Goal: Use online tool/utility: Utilize a website feature to perform a specific function

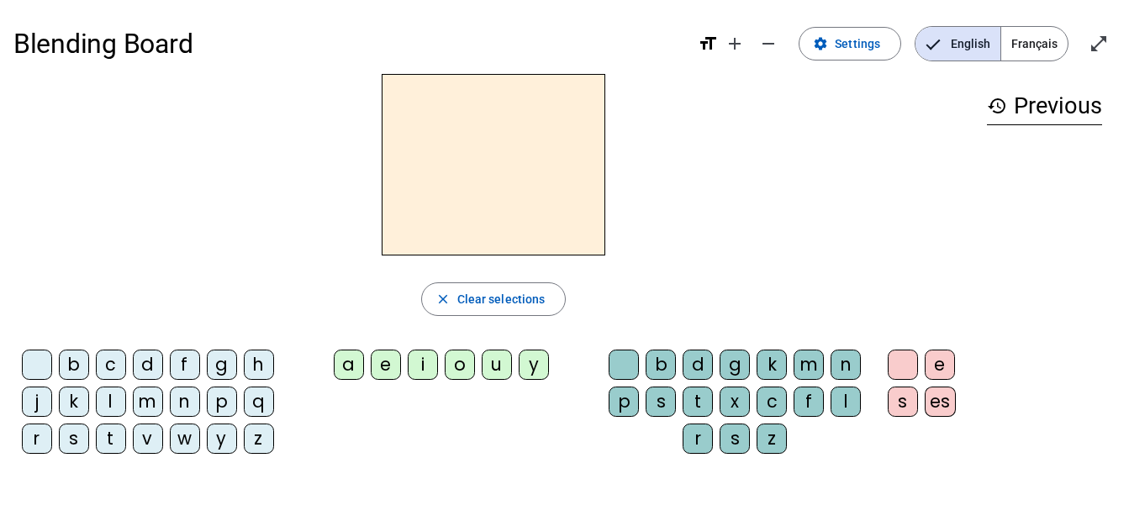
click at [807, 358] on div "m" at bounding box center [809, 365] width 30 height 30
click at [457, 369] on div "o" at bounding box center [460, 365] width 30 height 30
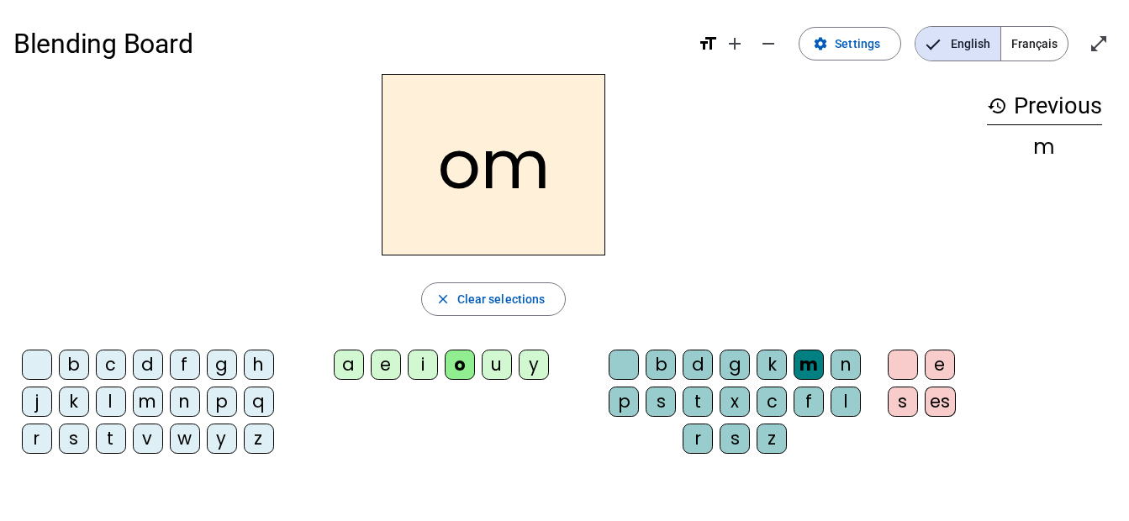
click at [806, 353] on div "m" at bounding box center [809, 365] width 30 height 30
click at [1039, 34] on span "Français" at bounding box center [1034, 44] width 66 height 34
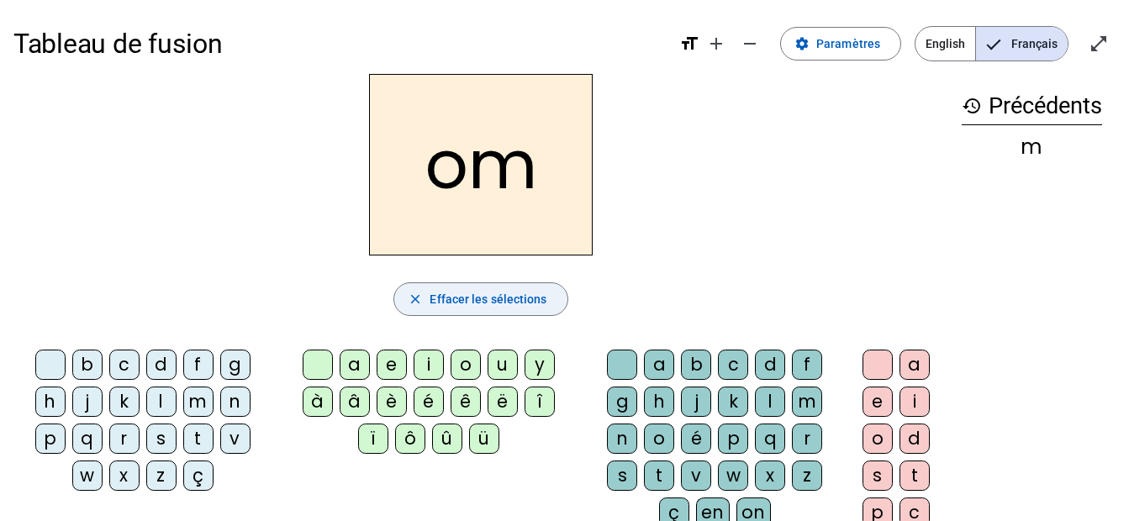
click at [475, 306] on span "Effacer les sélections" at bounding box center [488, 299] width 117 height 20
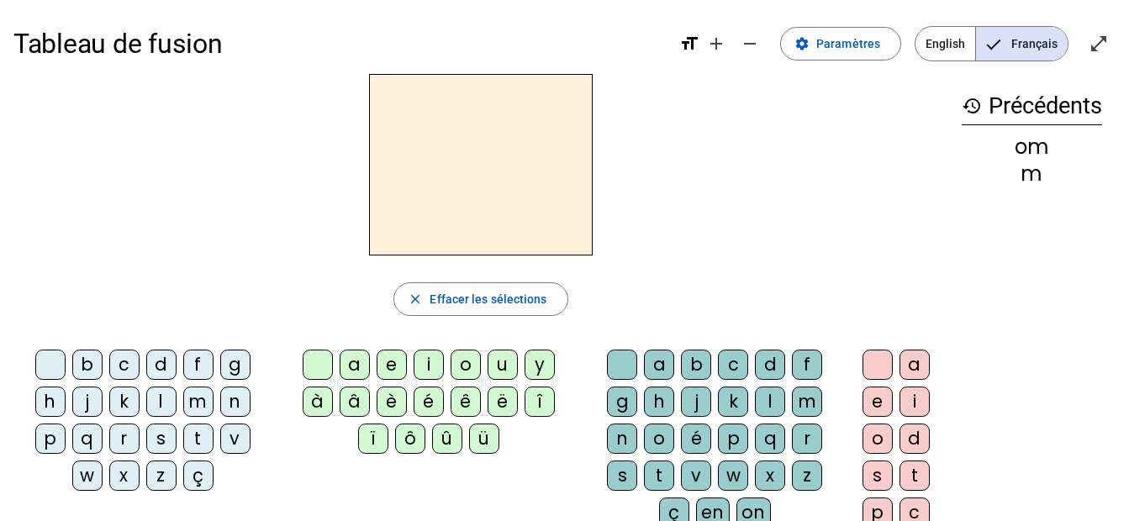
click at [197, 404] on div "m" at bounding box center [198, 402] width 30 height 30
click at [468, 367] on div "o" at bounding box center [466, 365] width 30 height 30
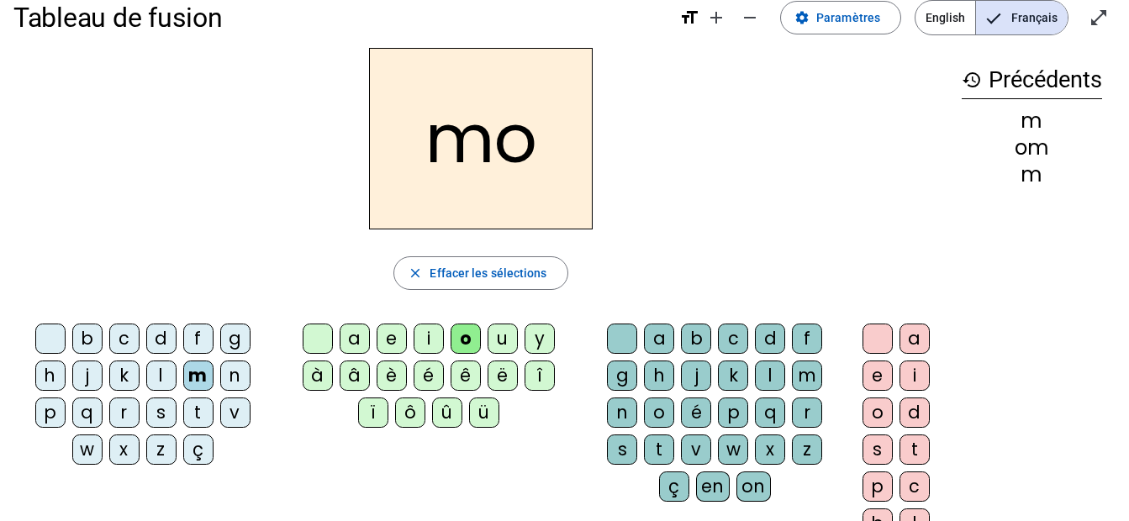
scroll to position [29, 0]
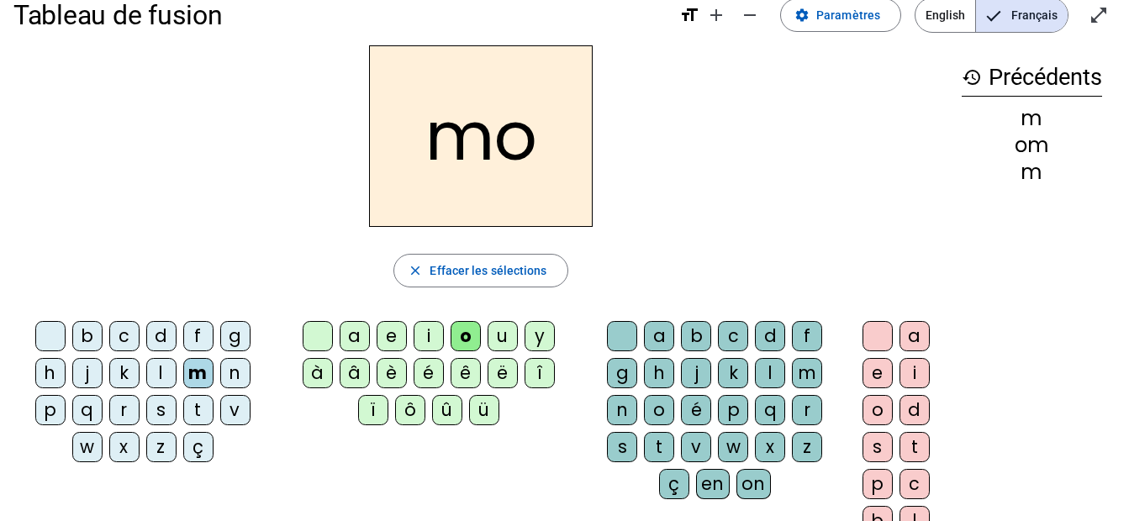
click at [662, 447] on div "t" at bounding box center [659, 447] width 30 height 30
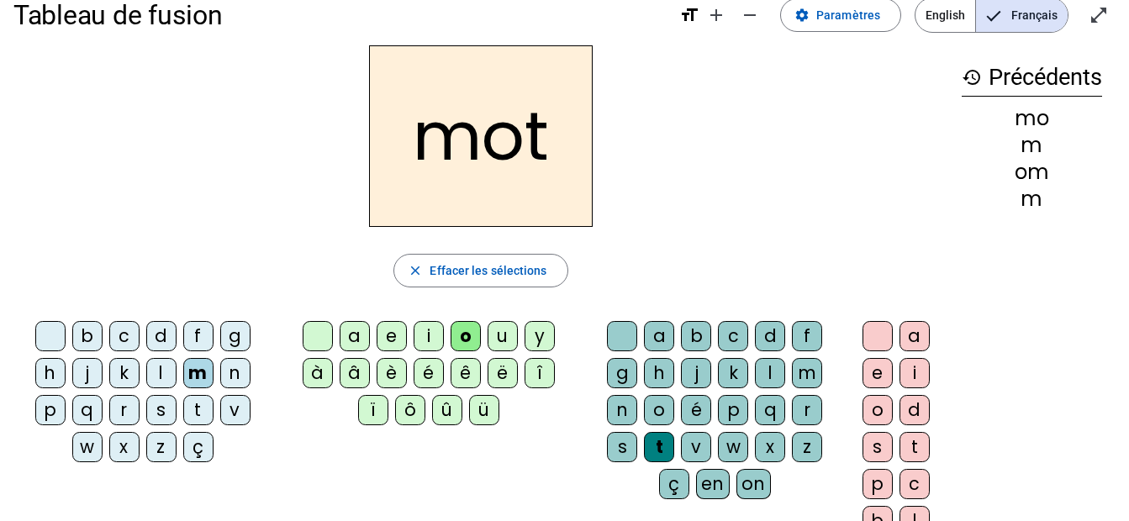
click at [44, 414] on div "p" at bounding box center [50, 410] width 30 height 30
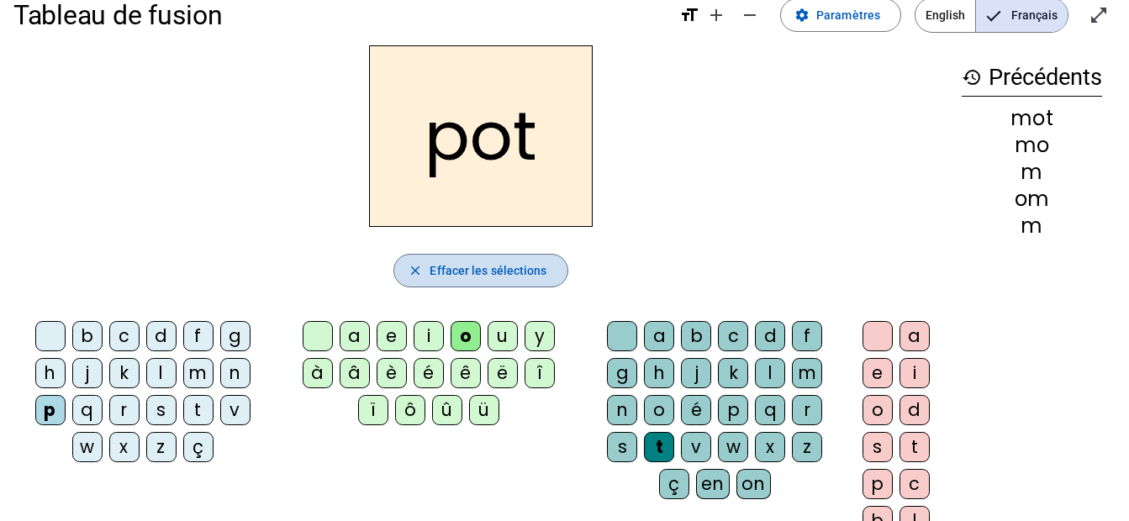
click at [471, 282] on span "button" at bounding box center [480, 271] width 172 height 40
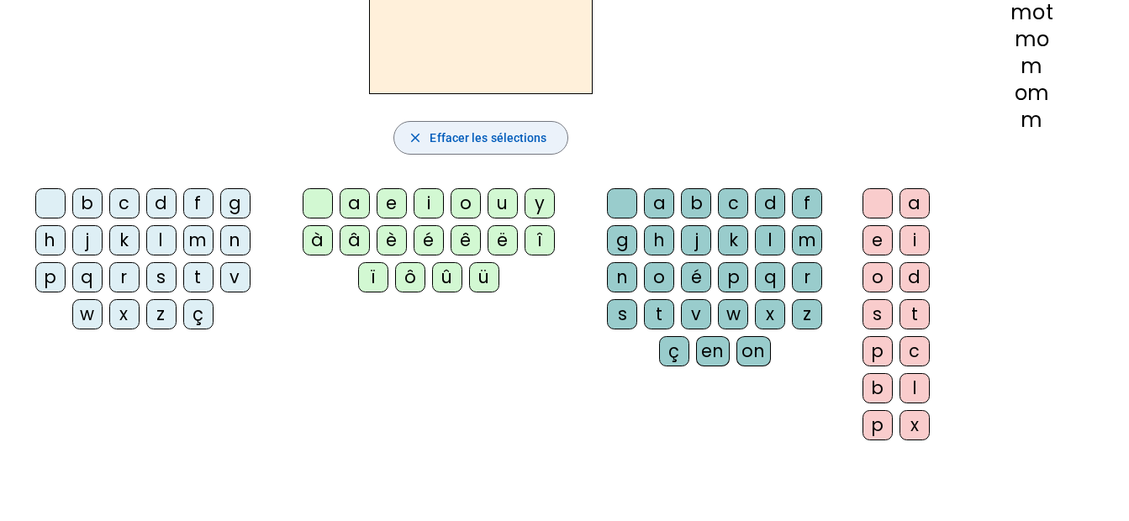
scroll to position [162, 0]
click at [1068, 152] on div "history Précédents pot mot mo m om m" at bounding box center [1031, 169] width 167 height 515
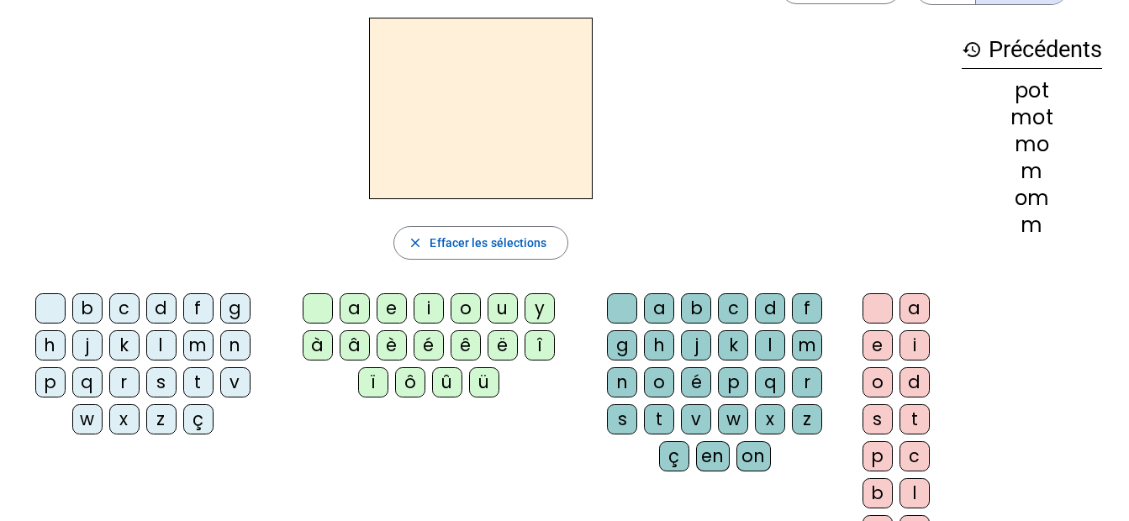
scroll to position [0, 0]
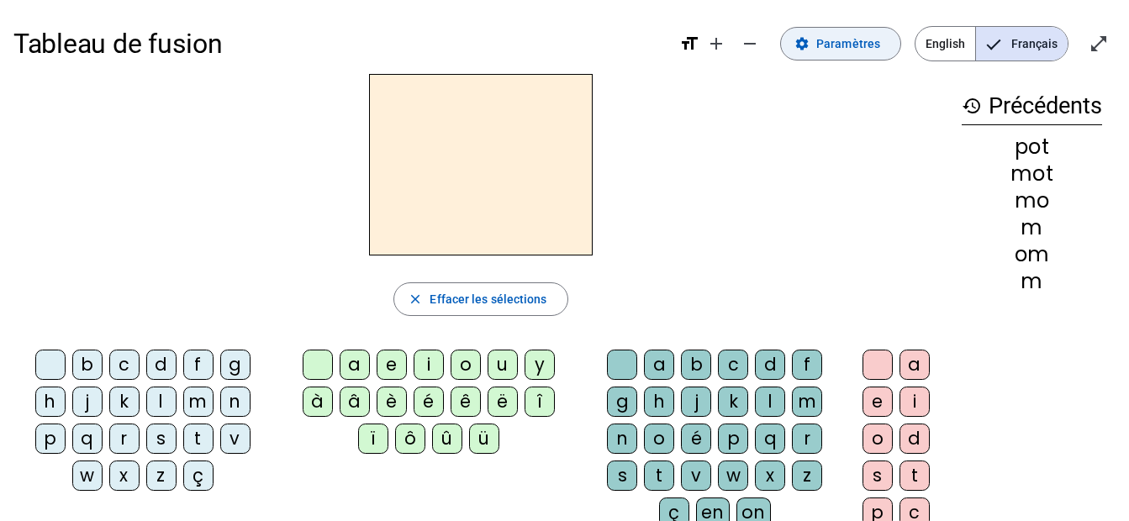
click at [815, 53] on span at bounding box center [840, 44] width 119 height 40
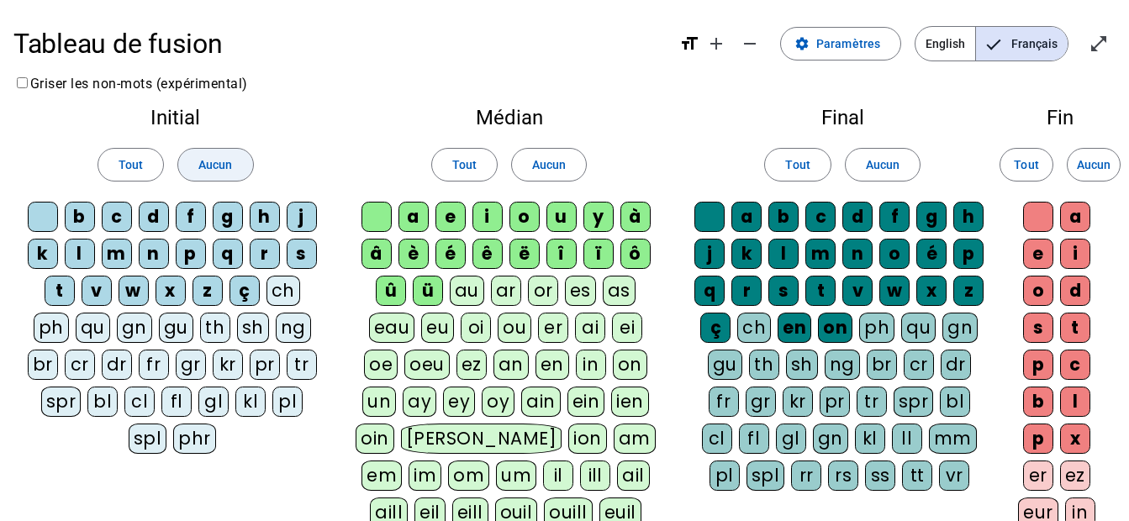
click at [219, 172] on span "Aucun" at bounding box center [215, 165] width 34 height 20
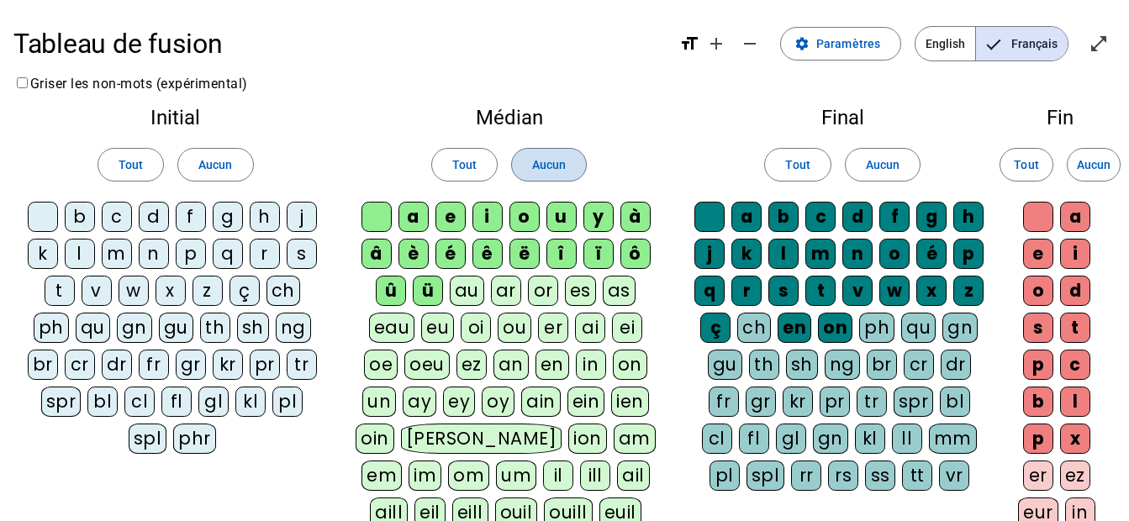
click at [553, 178] on span at bounding box center [549, 165] width 74 height 40
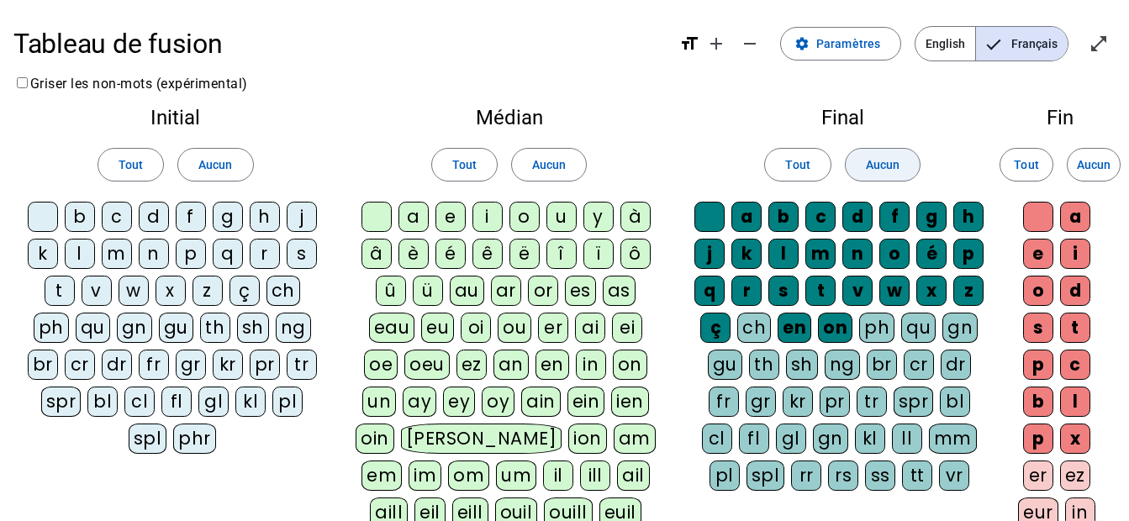
click at [906, 159] on span at bounding box center [883, 165] width 74 height 40
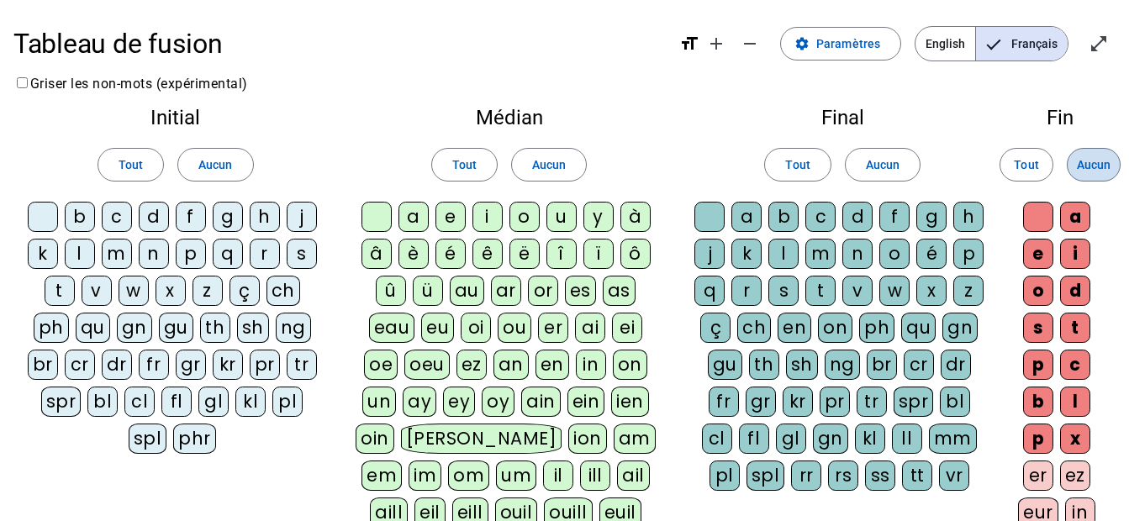
click at [1099, 164] on span "Aucun" at bounding box center [1094, 165] width 34 height 20
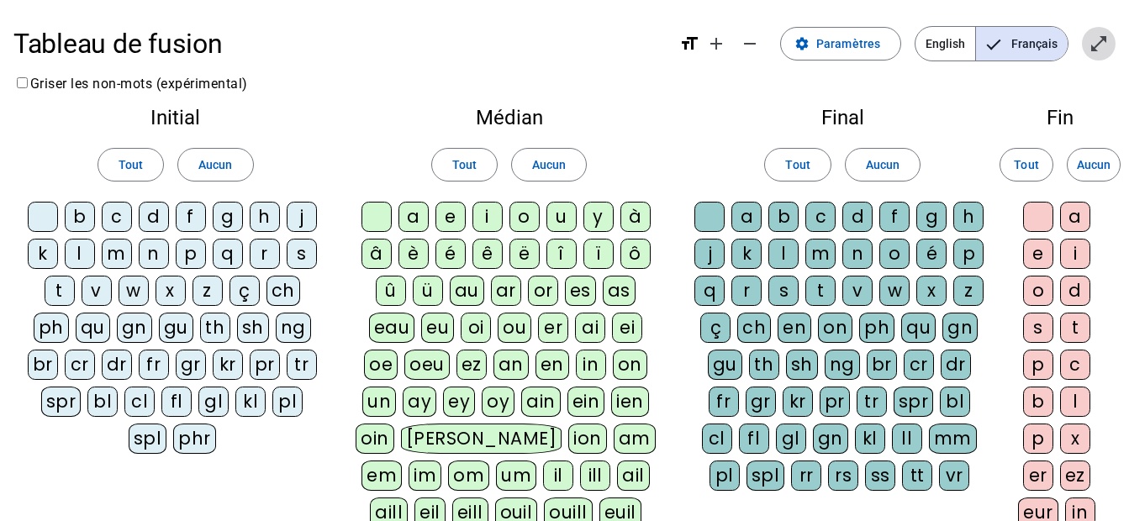
click at [1105, 43] on mat-icon "open_in_full" at bounding box center [1099, 44] width 20 height 20
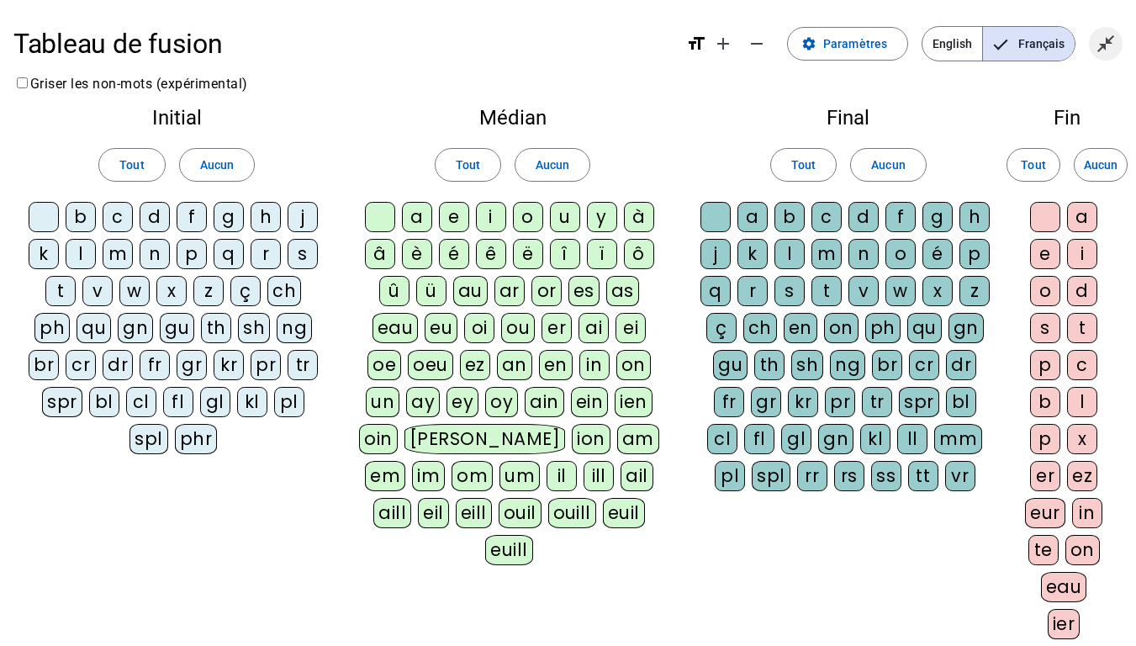
click at [1109, 50] on mat-icon "close_fullscreen" at bounding box center [1105, 44] width 20 height 20
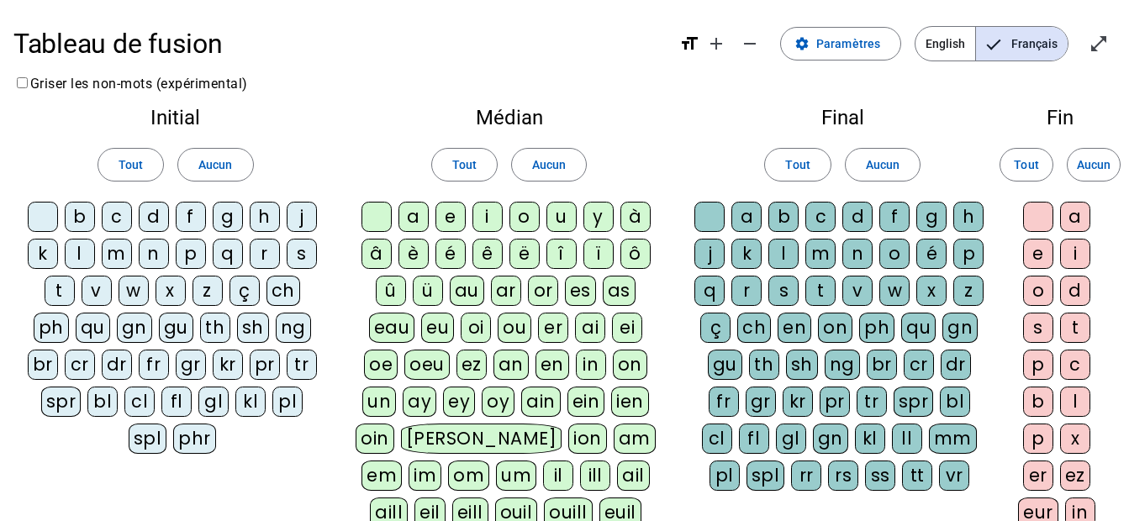
click at [598, 50] on h1 "Tableau de fusion" at bounding box center [339, 44] width 652 height 54
click at [835, 43] on span "Paramètres" at bounding box center [848, 44] width 64 height 20
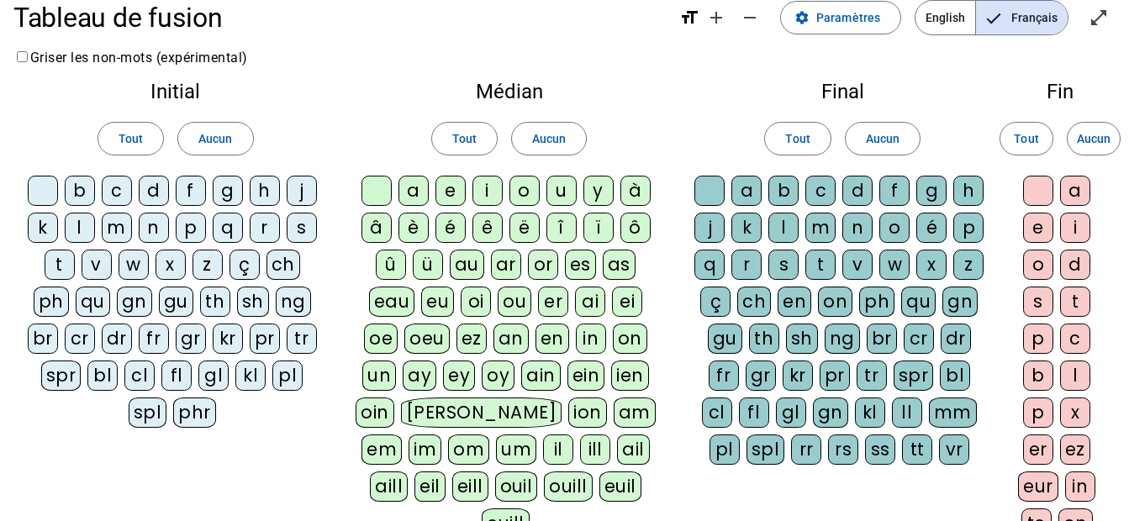
scroll to position [22, 0]
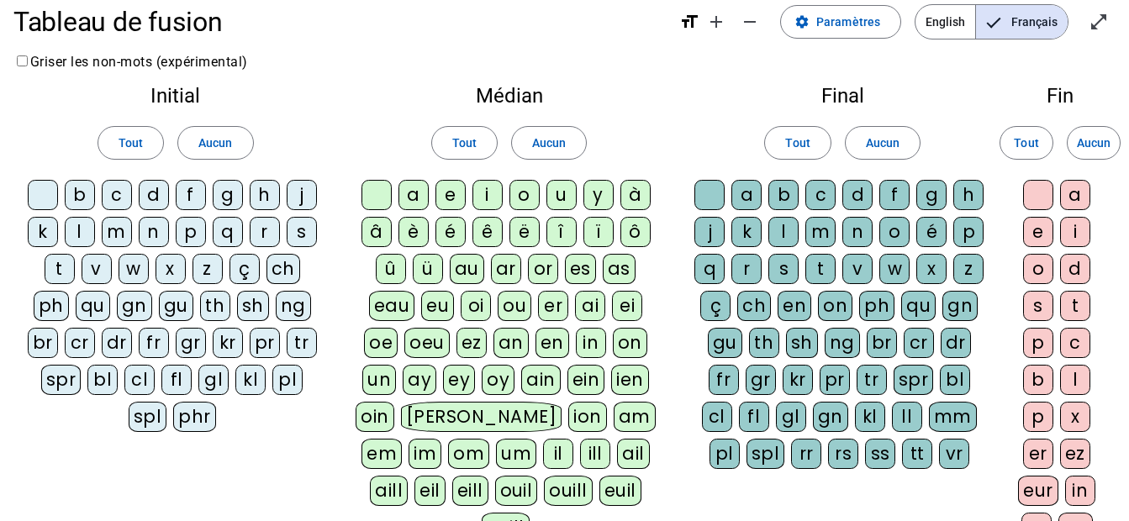
click at [1013, 32] on span "Français" at bounding box center [1022, 22] width 92 height 34
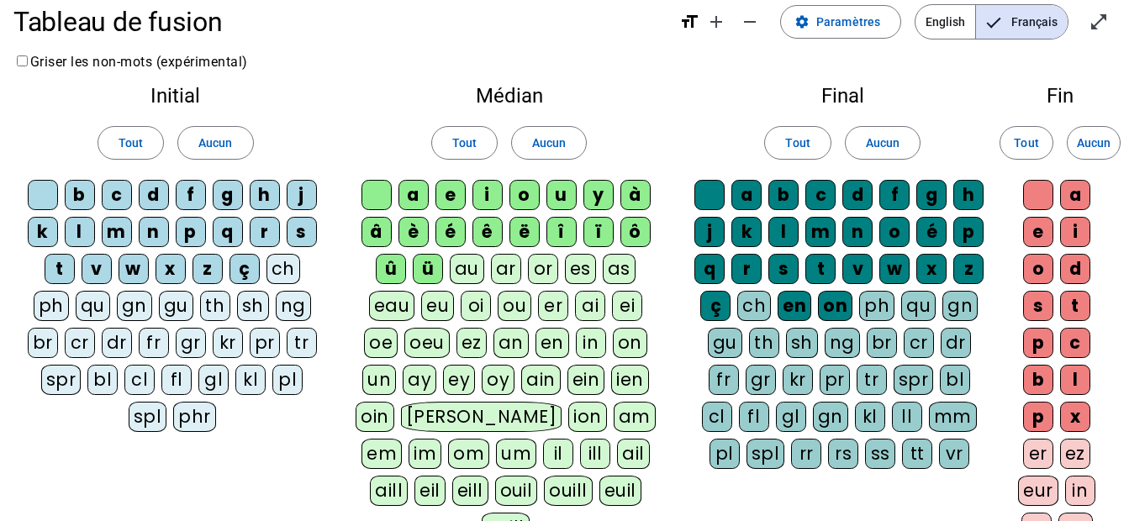
click at [1013, 32] on span "Français" at bounding box center [1022, 22] width 92 height 34
click at [219, 153] on span at bounding box center [215, 143] width 74 height 40
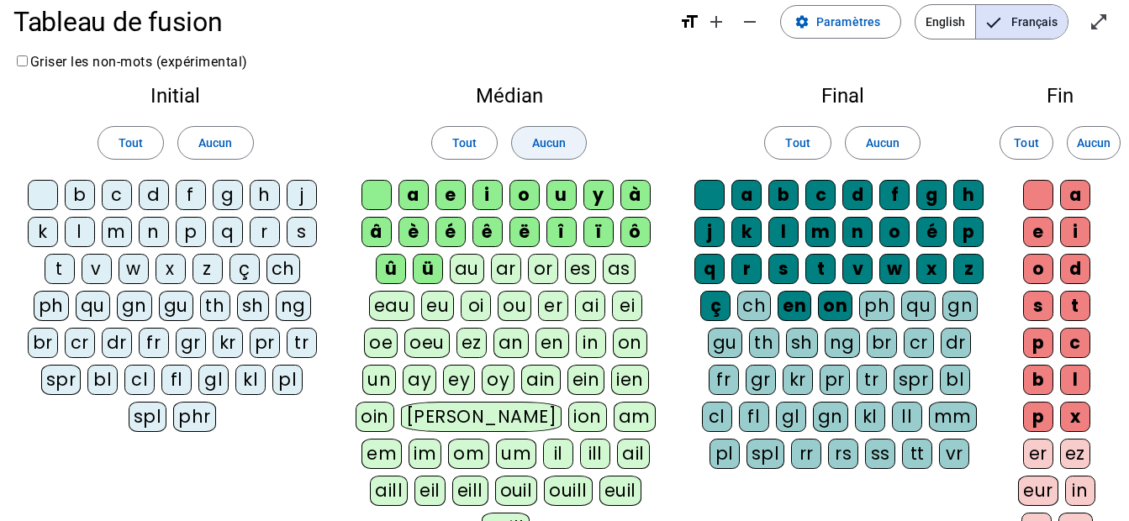
click at [544, 140] on span "Aucun" at bounding box center [549, 143] width 34 height 20
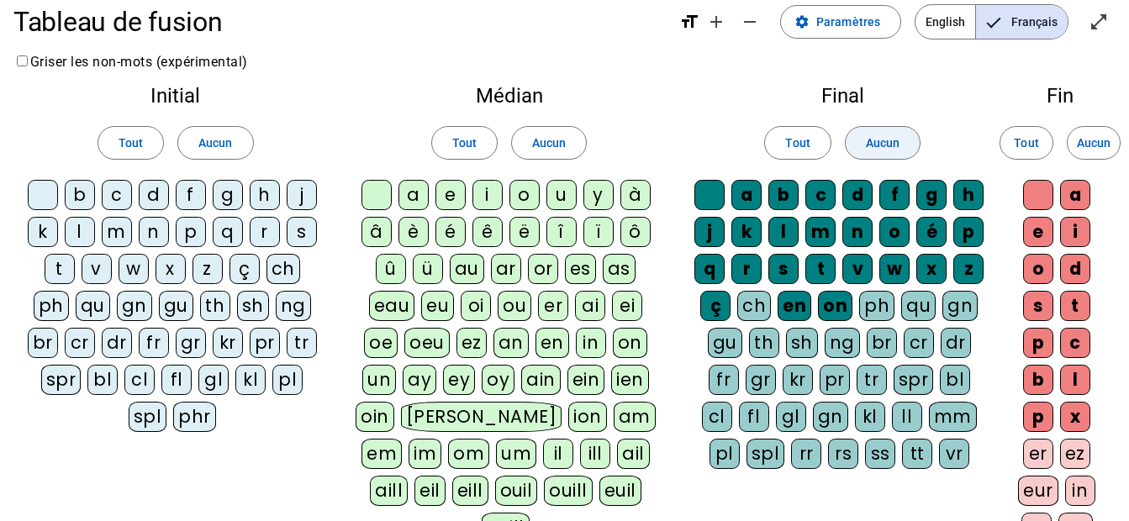
click at [874, 153] on span at bounding box center [883, 143] width 74 height 40
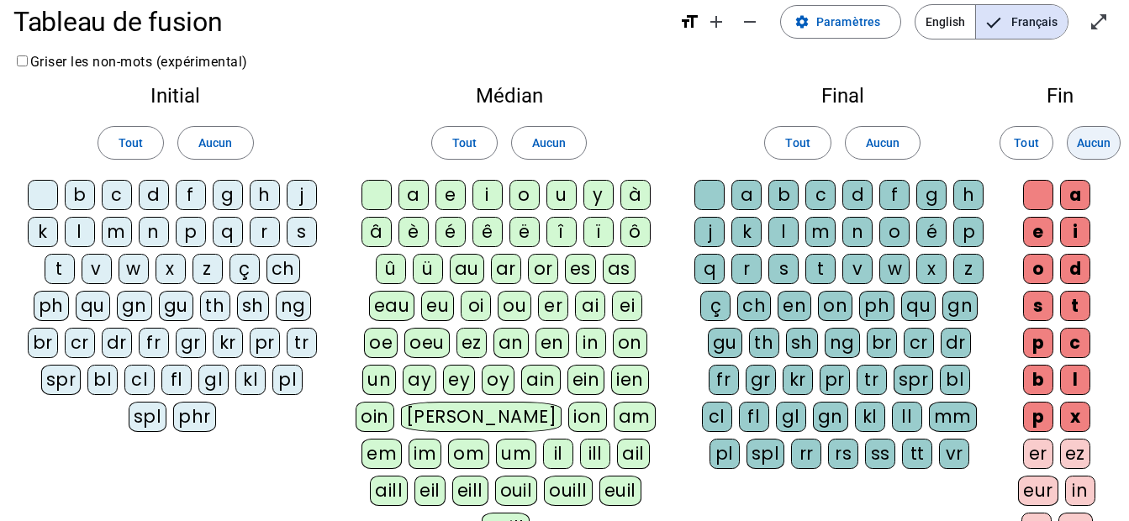
click at [1095, 142] on span "Aucun" at bounding box center [1094, 143] width 34 height 20
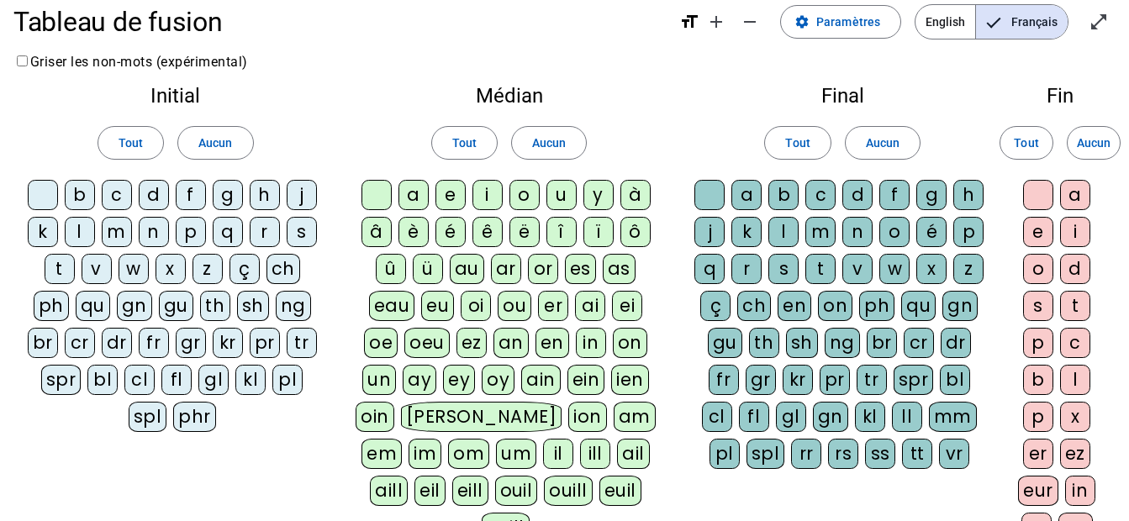
click at [122, 240] on div "m" at bounding box center [117, 232] width 30 height 30
click at [185, 235] on div "p" at bounding box center [191, 232] width 30 height 30
click at [77, 235] on div "l" at bounding box center [80, 232] width 30 height 30
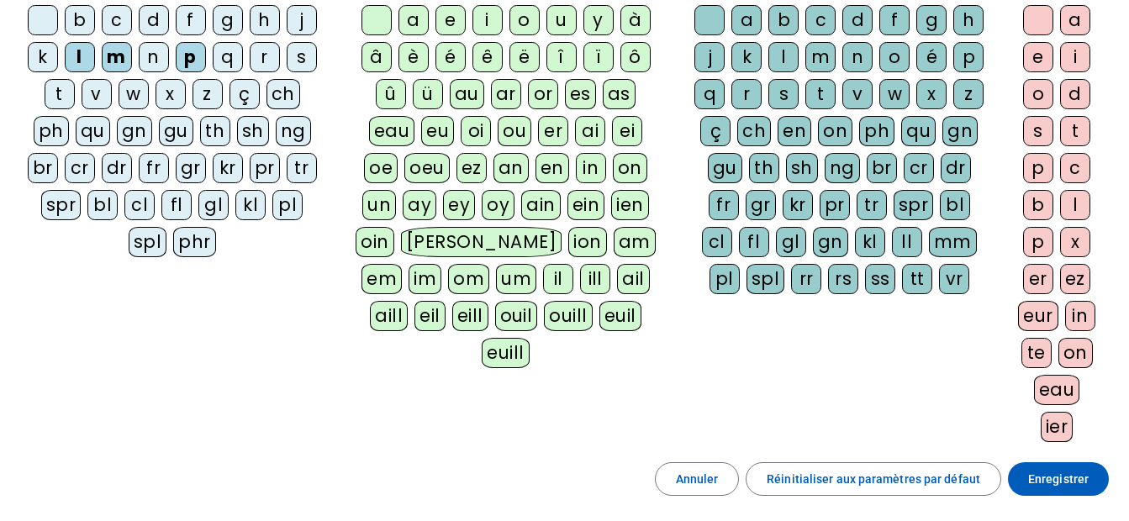
scroll to position [208, 0]
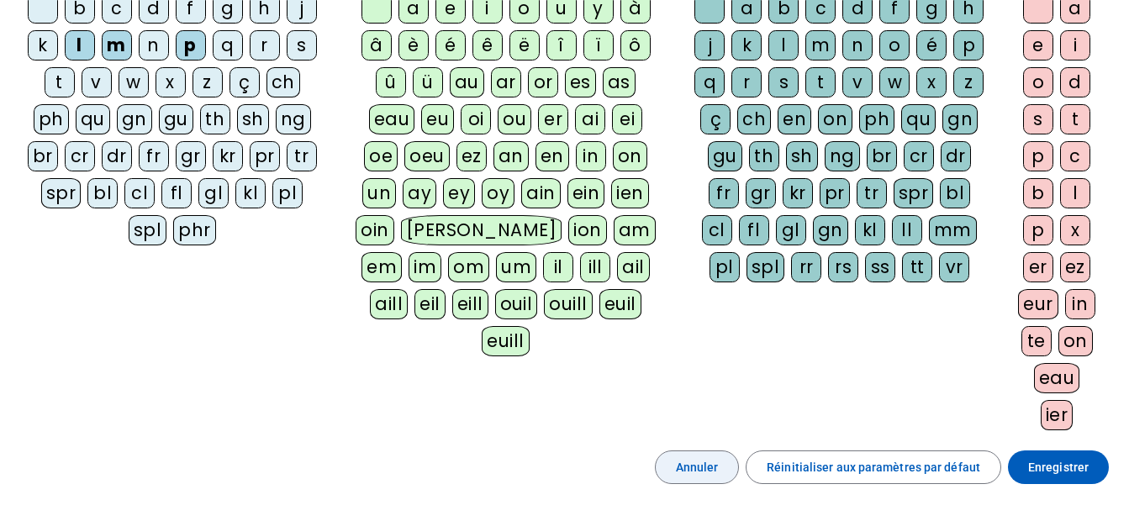
click at [719, 472] on span "Annuler" at bounding box center [697, 467] width 43 height 20
